Goal: Information Seeking & Learning: Learn about a topic

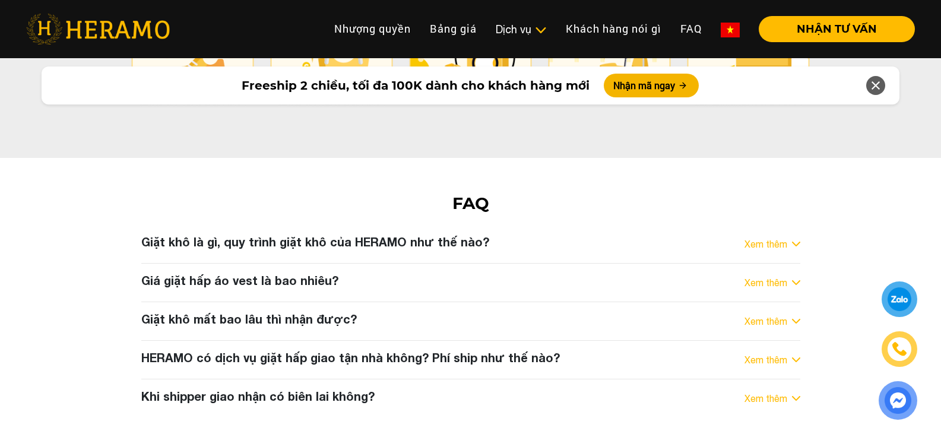
scroll to position [6409, 0]
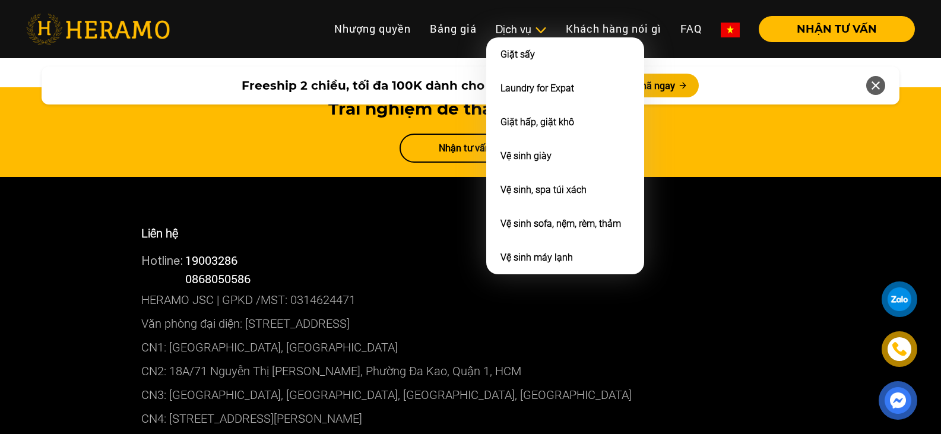
click at [544, 29] on img at bounding box center [540, 30] width 12 height 12
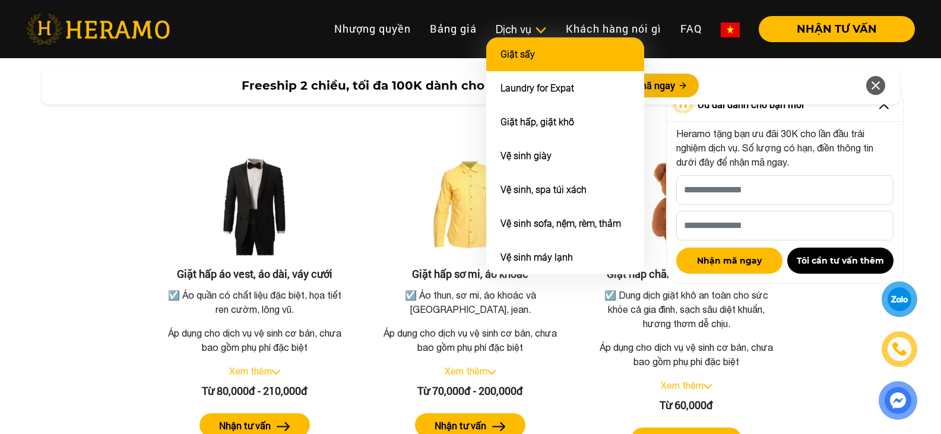
click at [523, 68] on li "Giặt sấy" at bounding box center [565, 54] width 158 height 34
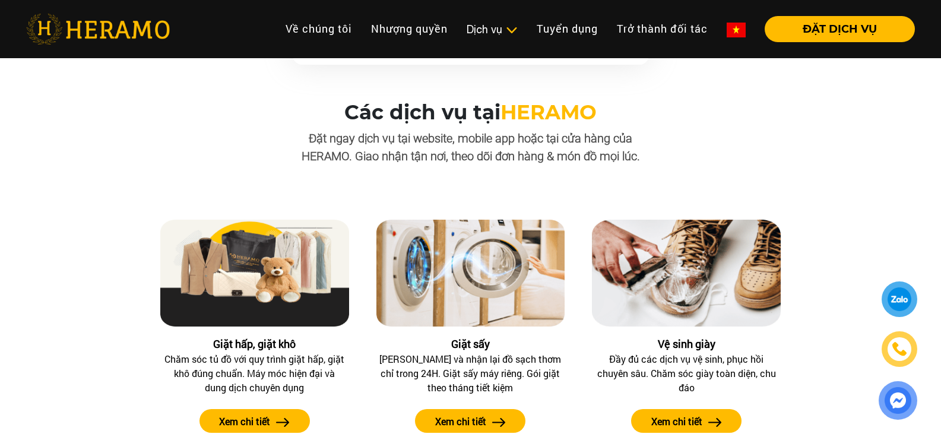
scroll to position [1128, 0]
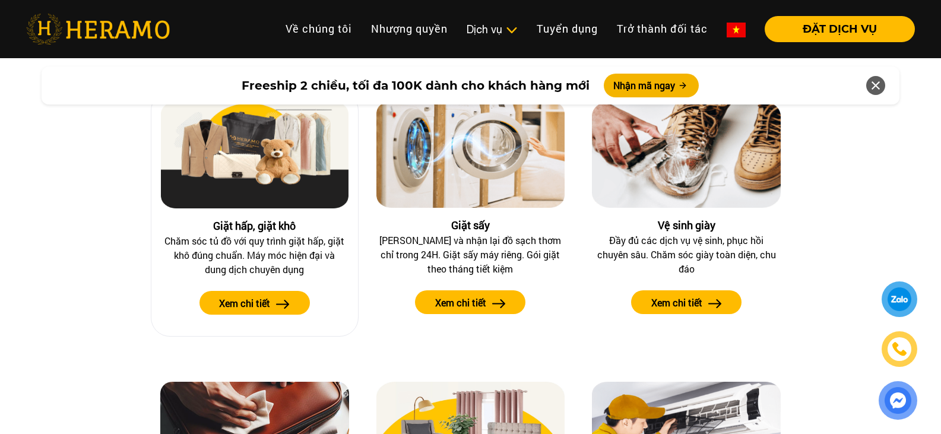
click at [275, 309] on button "Xem chi tiết" at bounding box center [254, 303] width 110 height 24
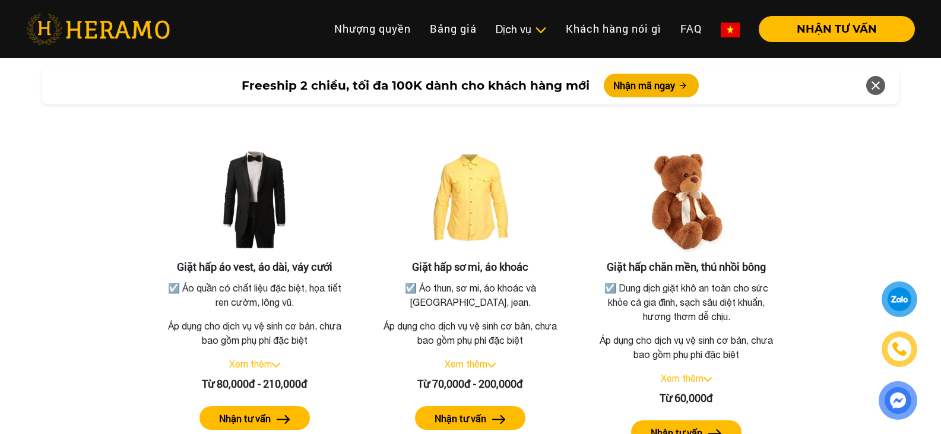
scroll to position [2196, 0]
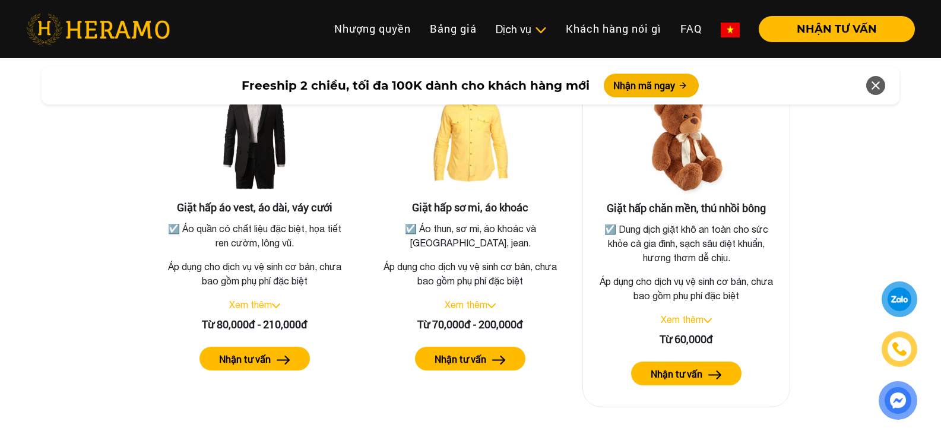
click at [707, 318] on img at bounding box center [707, 320] width 8 height 5
click at [707, 318] on img at bounding box center [703, 320] width 8 height 5
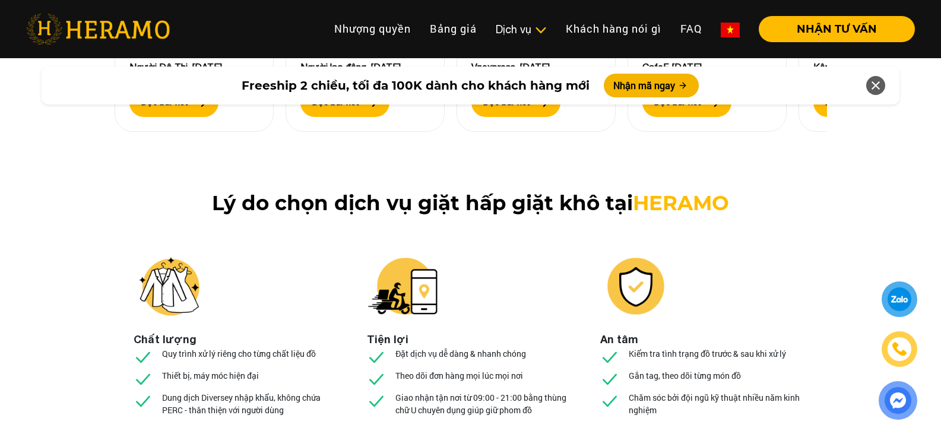
scroll to position [4451, 0]
